Goal: Information Seeking & Learning: Compare options

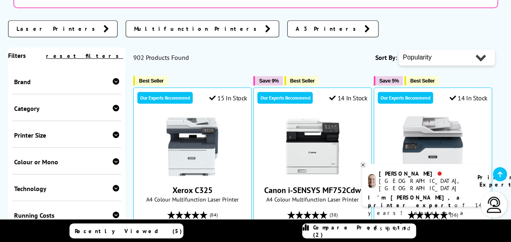
click at [23, 78] on div "Brand" at bounding box center [66, 82] width 105 height 8
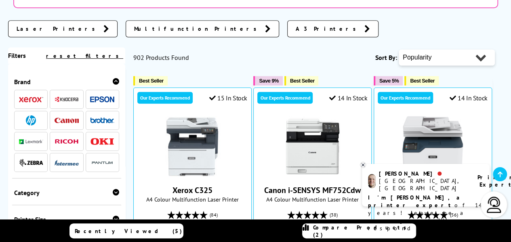
click at [101, 96] on img at bounding box center [102, 99] width 24 height 6
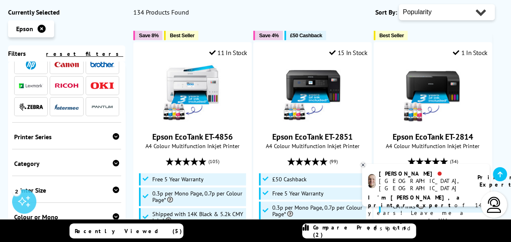
scroll to position [81, 0]
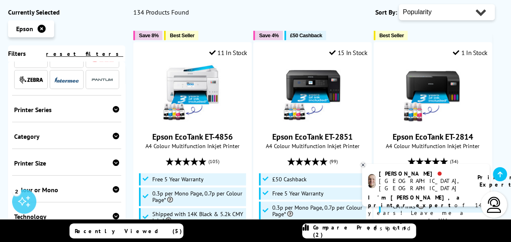
click at [32, 108] on div "Printer Series" at bounding box center [66, 109] width 105 height 8
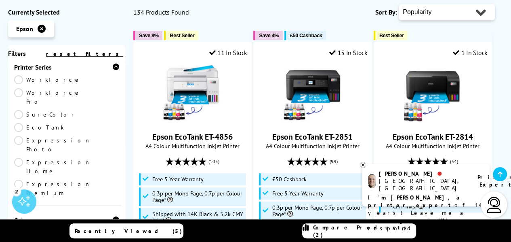
scroll to position [162, 0]
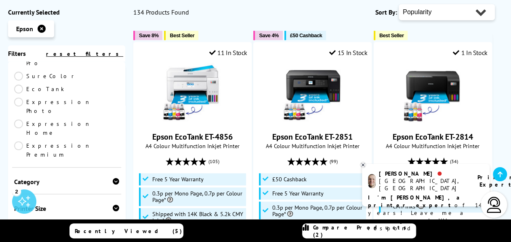
click at [32, 177] on div "Category" at bounding box center [66, 181] width 105 height 8
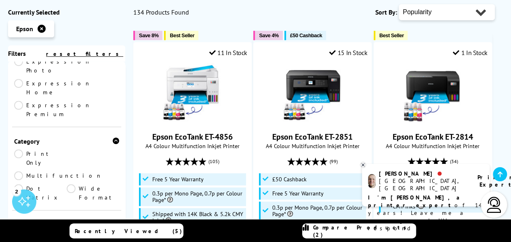
scroll to position [242, 0]
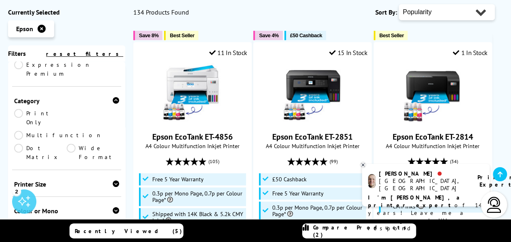
click at [30, 180] on div "Printer Size" at bounding box center [66, 184] width 105 height 8
click at [72, 192] on link "A3" at bounding box center [93, 196] width 53 height 9
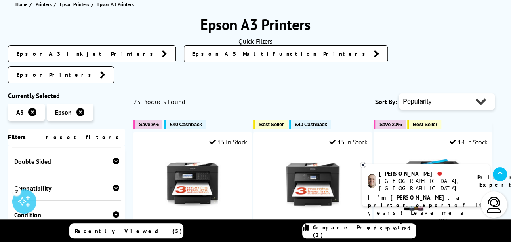
scroll to position [81, 0]
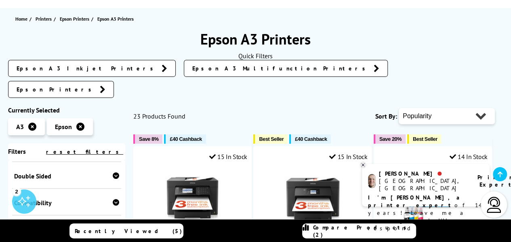
click at [424, 108] on select "Popularity Rating Price - Low to High Price - High to Low Running Costs - Low t…" at bounding box center [447, 116] width 96 height 16
select select "Price Ascending"
click at [399, 108] on select "Popularity Rating Price - Low to High Price - High to Low Running Costs - Low t…" at bounding box center [447, 116] width 96 height 16
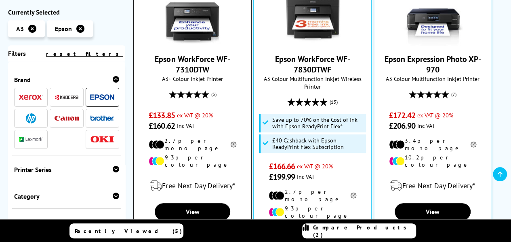
scroll to position [283, 0]
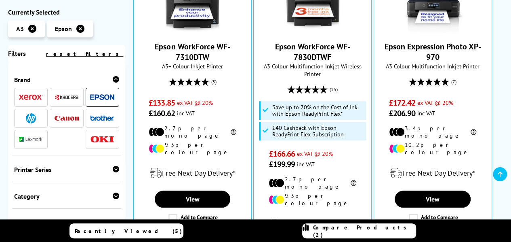
click at [350, 232] on span "Compare Products (2)" at bounding box center [364, 230] width 103 height 15
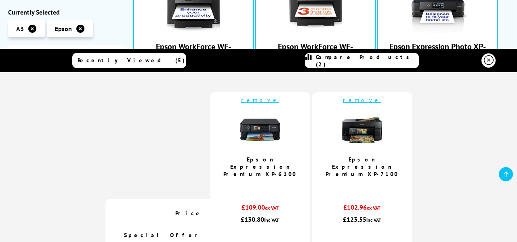
click at [257, 100] on link "remove" at bounding box center [260, 99] width 38 height 7
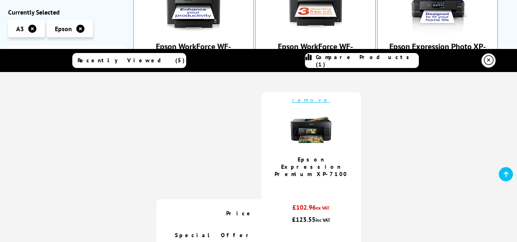
click at [485, 61] on icon at bounding box center [489, 60] width 10 height 10
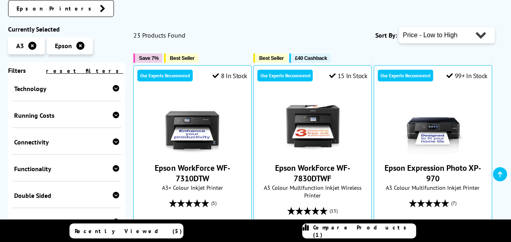
scroll to position [242, 0]
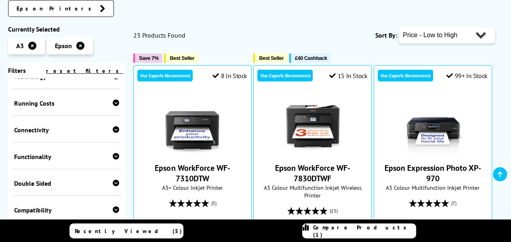
click at [33, 152] on div "Functionality" at bounding box center [66, 156] width 105 height 8
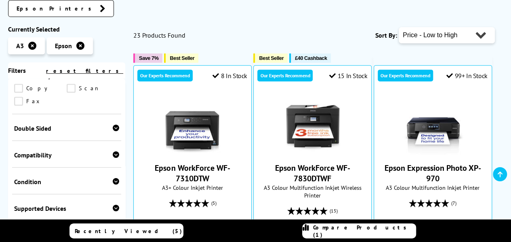
click at [27, 124] on div "Double Sided" at bounding box center [66, 128] width 105 height 8
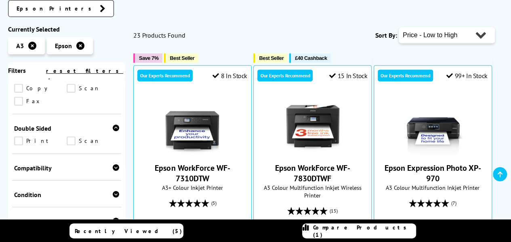
click at [18, 136] on link "Print" at bounding box center [40, 140] width 53 height 9
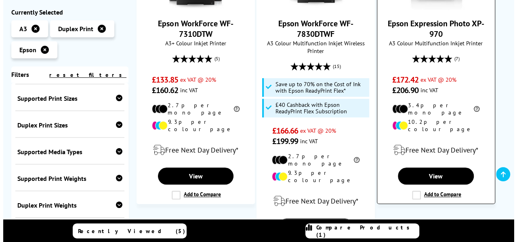
scroll to position [283, 0]
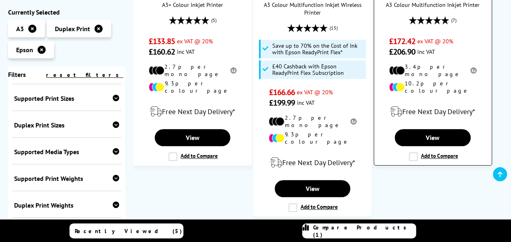
click at [412, 152] on label "Add to Compare" at bounding box center [433, 156] width 49 height 9
click at [0, 0] on input "Add to Compare" at bounding box center [0, 0] width 0 height 0
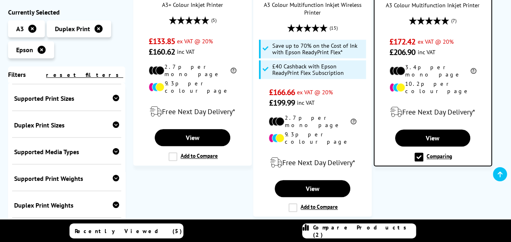
click at [369, 232] on span "Compare Products (2)" at bounding box center [364, 230] width 103 height 15
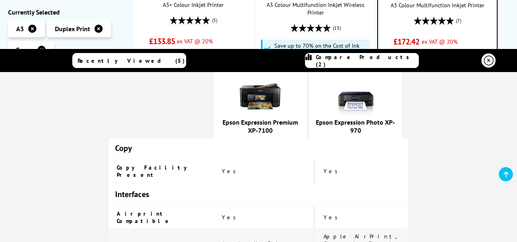
scroll to position [727, 0]
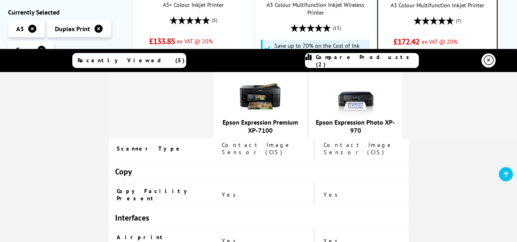
click at [510, 175] on link at bounding box center [506, 174] width 14 height 14
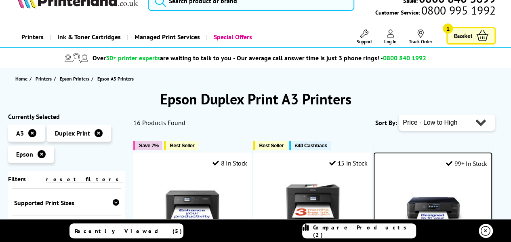
scroll to position [0, 0]
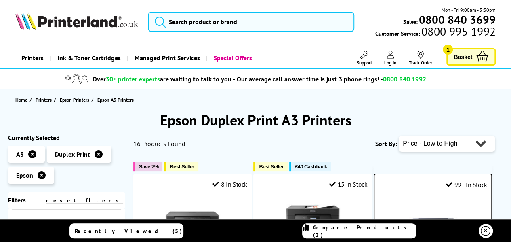
click at [378, 233] on span "Compare Products (2)" at bounding box center [364, 230] width 103 height 15
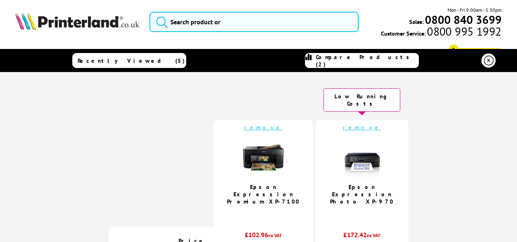
click at [355, 124] on link "remove" at bounding box center [362, 127] width 38 height 7
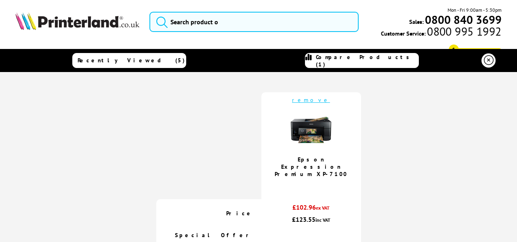
click at [484, 61] on icon at bounding box center [489, 60] width 10 height 10
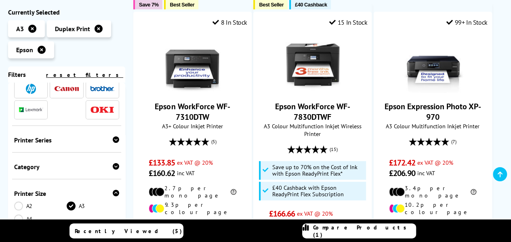
scroll to position [91, 0]
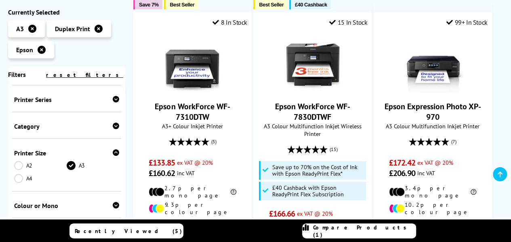
click at [20, 179] on link "A4" at bounding box center [40, 178] width 53 height 9
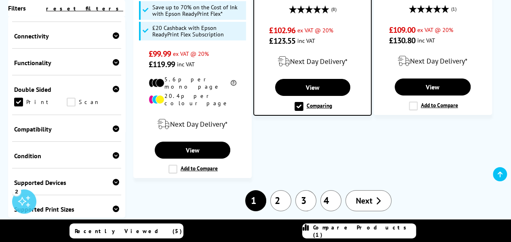
scroll to position [1334, 0]
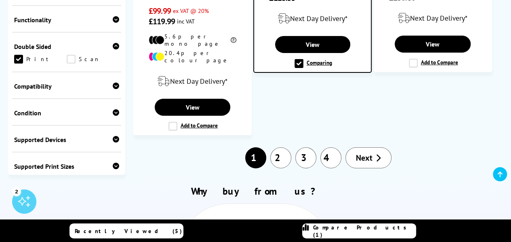
click at [282, 147] on link "2" at bounding box center [280, 157] width 21 height 21
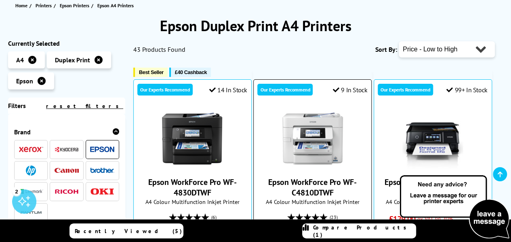
scroll to position [121, 0]
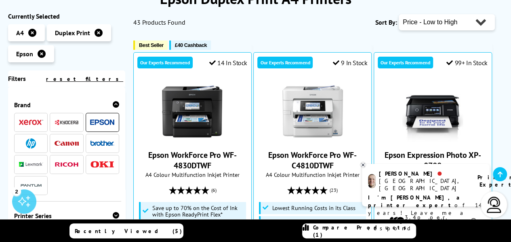
click at [500, 173] on icon at bounding box center [500, 174] width 5 height 6
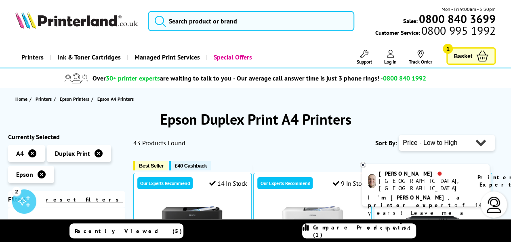
scroll to position [0, 0]
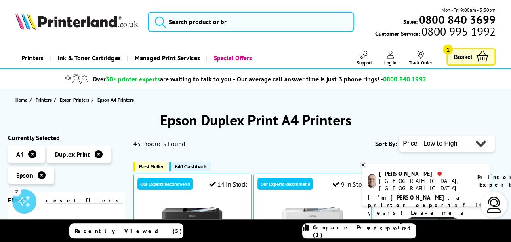
click at [365, 164] on icon at bounding box center [363, 165] width 5 height 6
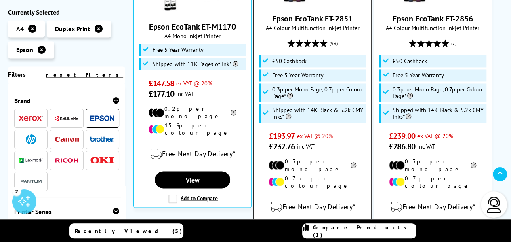
scroll to position [647, 0]
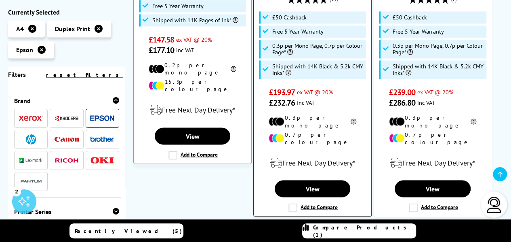
click at [295, 203] on label "Add to Compare" at bounding box center [313, 207] width 49 height 9
click at [0, 0] on input "Add to Compare" at bounding box center [0, 0] width 0 height 0
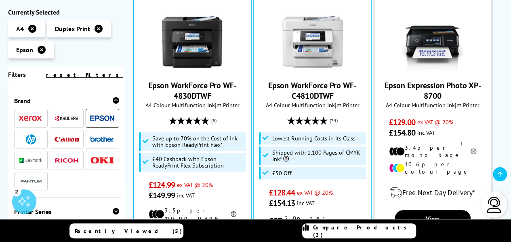
scroll to position [242, 0]
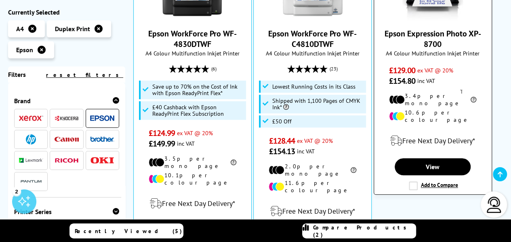
click at [413, 181] on label "Add to Compare" at bounding box center [433, 185] width 49 height 9
click at [0, 0] on input "Add to Compare" at bounding box center [0, 0] width 0 height 0
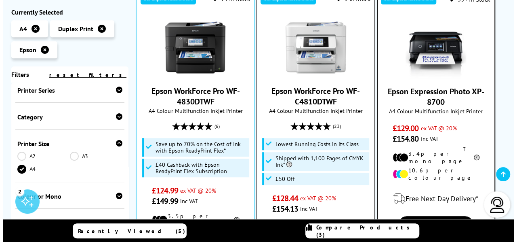
scroll to position [202, 0]
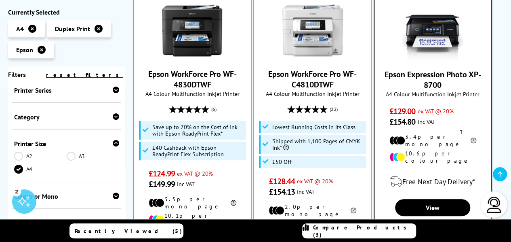
click at [352, 230] on span "Compare Products (3)" at bounding box center [364, 230] width 103 height 15
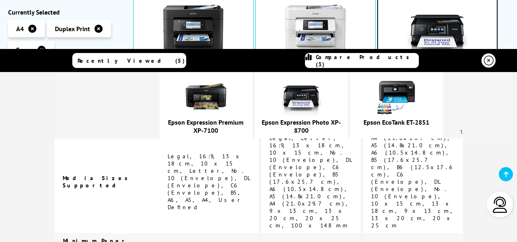
scroll to position [1334, 0]
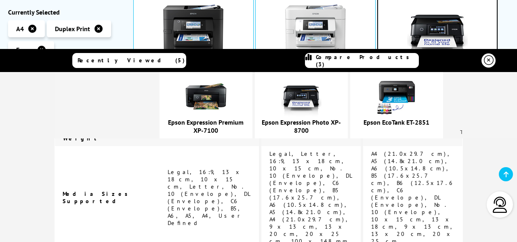
drag, startPoint x: 367, startPoint y: 181, endPoint x: 421, endPoint y: 177, distance: 54.3
copy span "pson EcoTank ET-2851"
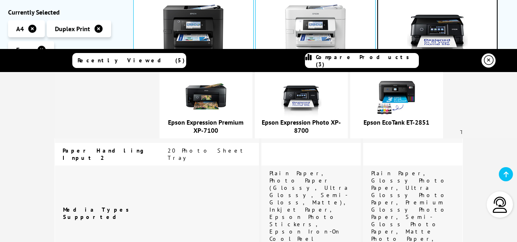
scroll to position [1503, 0]
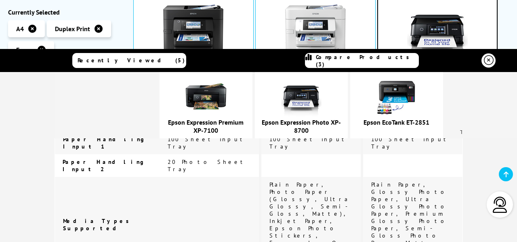
click at [404, 92] on img at bounding box center [397, 96] width 40 height 40
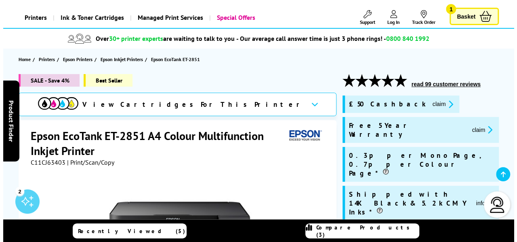
scroll to position [81, 0]
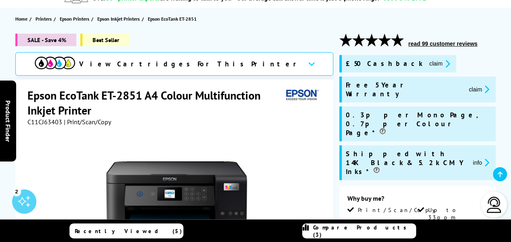
click at [479, 158] on button "info" at bounding box center [480, 162] width 21 height 9
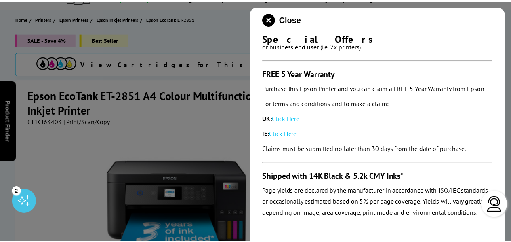
scroll to position [117, 0]
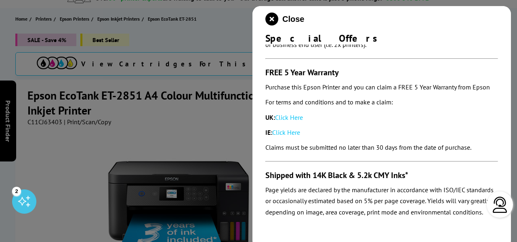
click at [212, 155] on div at bounding box center [258, 121] width 517 height 242
click at [232, 127] on div at bounding box center [258, 121] width 517 height 242
click at [272, 16] on icon "close modal" at bounding box center [272, 19] width 13 height 13
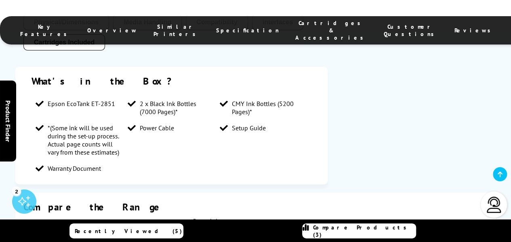
scroll to position [930, 0]
drag, startPoint x: 88, startPoint y: 162, endPoint x: 26, endPoint y: 166, distance: 62.0
copy link "Epson EcoTank ET-2851"
